Goal: Task Accomplishment & Management: Complete application form

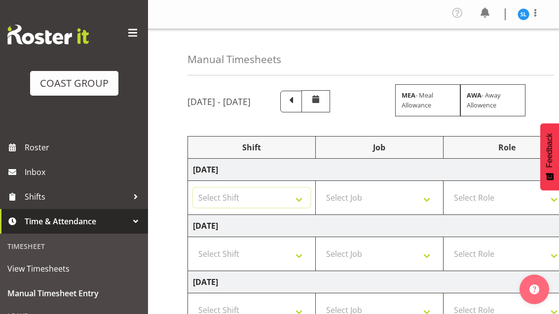
click at [298, 195] on select "Select Shift D+B @ [PERSON_NAME] D+B Build D+B Build NZACA D+B Build Tech Day […" at bounding box center [251, 198] width 117 height 20
select select "24997"
click at [402, 192] on select "Select Job 1 Carlton Events 1 [PERSON_NAME][GEOGRAPHIC_DATA] 1 [PERSON_NAME][GE…" at bounding box center [379, 198] width 117 height 20
select select "10516"
click at [410, 195] on select "1 Carlton Events 1 [PERSON_NAME] 1 [PERSON_NAME][GEOGRAPHIC_DATA] 1 EHS WAREHOU…" at bounding box center [379, 198] width 117 height 20
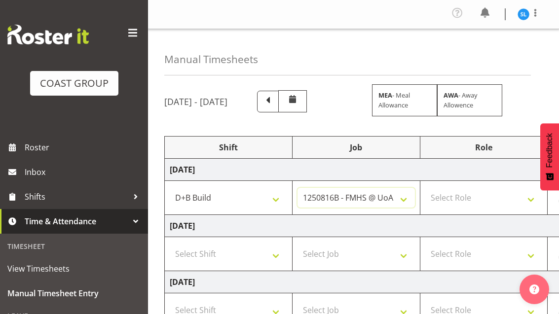
scroll to position [0, 25]
click at [399, 202] on select "1 Carlton Events 1 [PERSON_NAME] 1 [PERSON_NAME][GEOGRAPHIC_DATA] 1 EHS WAREHOU…" at bounding box center [354, 198] width 117 height 20
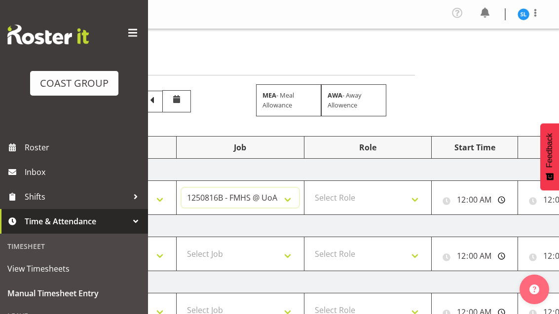
scroll to position [0, 144]
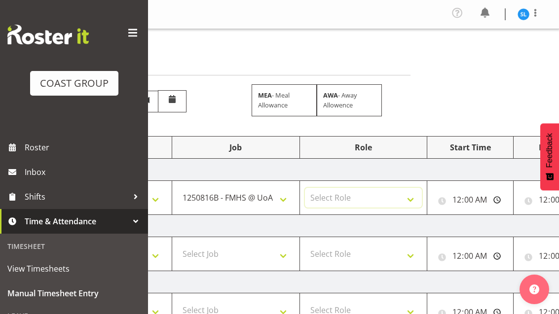
click at [403, 197] on select "Select Role EHS AKL D+B" at bounding box center [363, 198] width 117 height 20
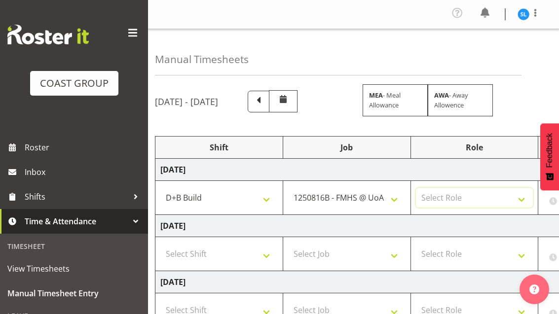
scroll to position [0, 21]
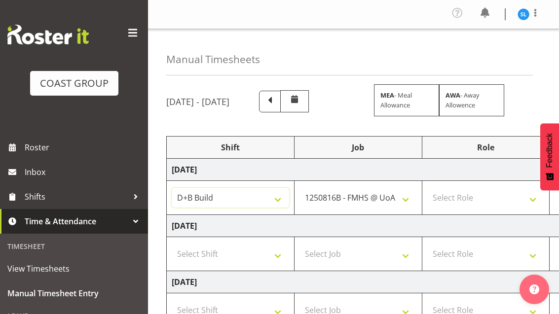
click at [202, 194] on select "D+B @ [PERSON_NAME] D+B Build D+B Build NZACA D+B Build Tech Day [DATE] D+B Loa…" at bounding box center [230, 198] width 117 height 20
click at [402, 190] on select "1 Carlton Events 1 [PERSON_NAME] 1 [PERSON_NAME][GEOGRAPHIC_DATA] 1 EHS WAREHOU…" at bounding box center [357, 198] width 117 height 20
click at [196, 191] on select "D+B @ [PERSON_NAME] D+B Build D+B Build NZACA D+B Build Tech Day [DATE] D+B Loa…" at bounding box center [230, 198] width 117 height 20
select select "24997"
click at [400, 199] on select "1 Carlton Events 1 [PERSON_NAME] 1 [PERSON_NAME][GEOGRAPHIC_DATA] 1 EHS WAREHOU…" at bounding box center [357, 198] width 117 height 20
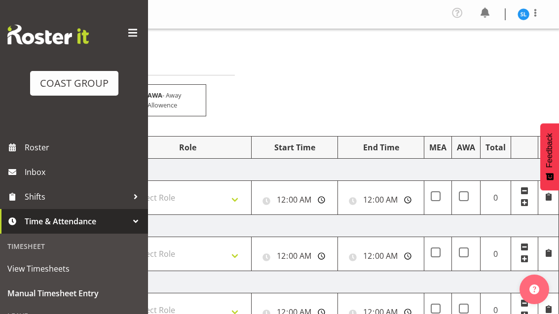
scroll to position [0, 319]
click at [524, 206] on span at bounding box center [524, 203] width 8 height 8
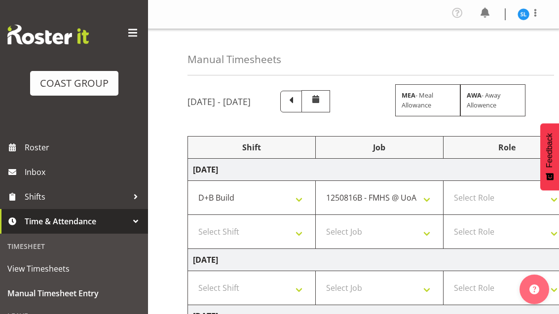
scroll to position [0, 0]
click at [230, 234] on select "Select Shift D+B @ [PERSON_NAME] D+B Build D+B Build NZACA D+B Build Tech Day […" at bounding box center [251, 232] width 117 height 20
select select "24997"
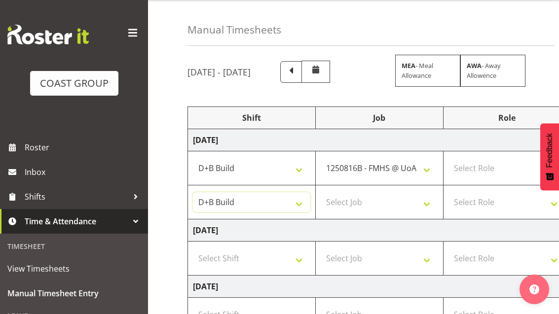
scroll to position [32, 0]
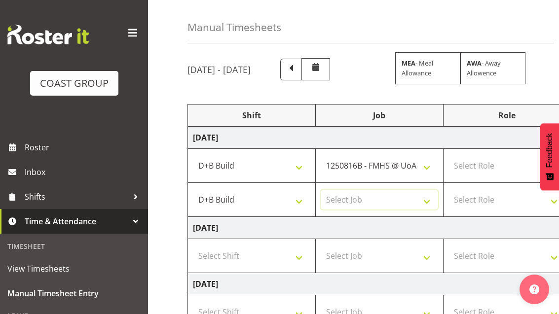
click at [425, 208] on select "Select Job 1 Carlton Events 1 [PERSON_NAME][GEOGRAPHIC_DATA] 1 [PERSON_NAME][GE…" at bounding box center [379, 200] width 117 height 20
